Goal: Information Seeking & Learning: Learn about a topic

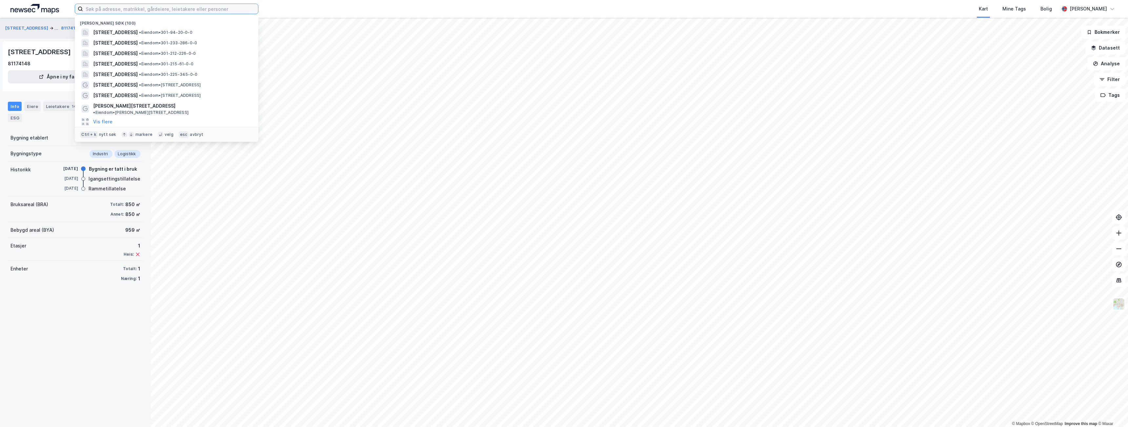
click at [109, 10] on input at bounding box center [170, 9] width 175 height 10
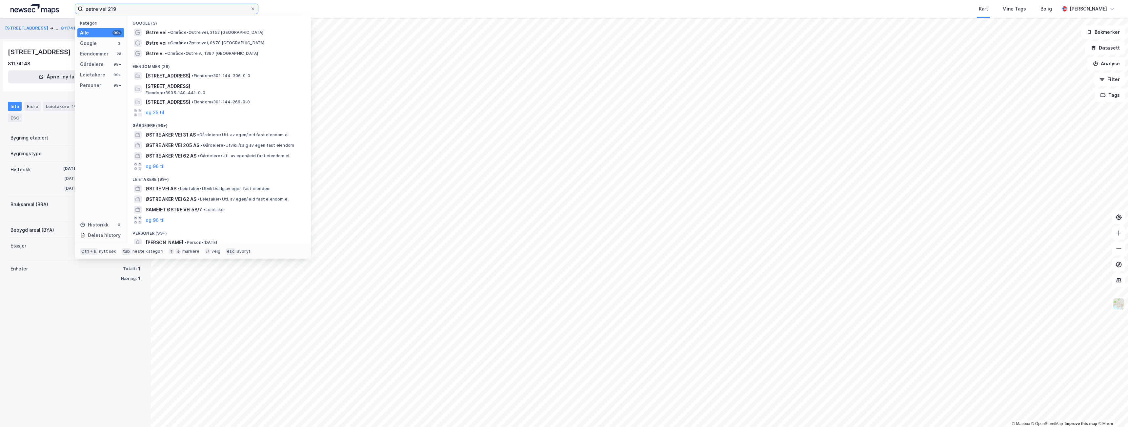
type input "østre vei 219"
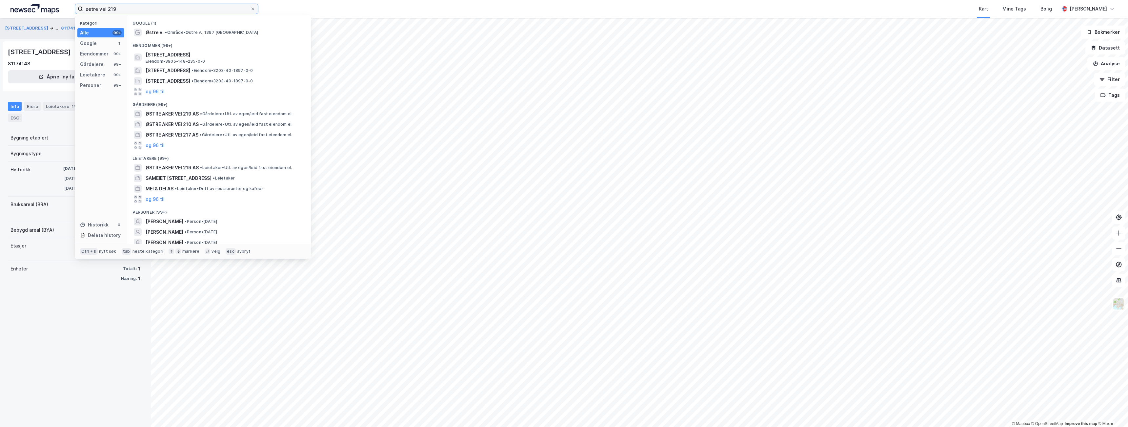
drag, startPoint x: 125, startPoint y: 10, endPoint x: 73, endPoint y: 7, distance: 52.6
click at [73, 7] on div "østre vei 219 Kategori Alle 99+ Google 1 Eiendommer 99+ Gårdeiere 99+ Leietaker…" at bounding box center [564, 9] width 1128 height 18
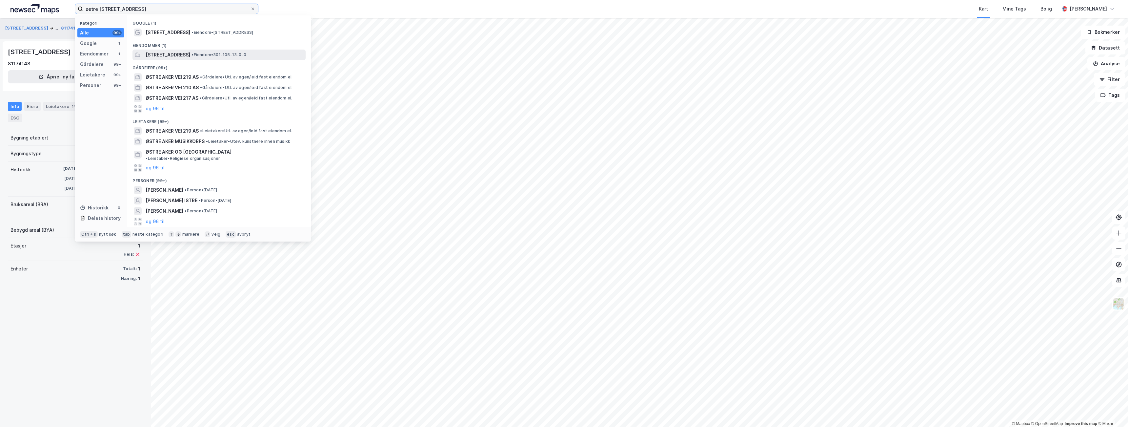
type input "østre [STREET_ADDRESS]"
click at [184, 59] on div "[STREET_ADDRESS] • Eiendom • 301-105-13-0-0" at bounding box center [219, 55] width 173 height 10
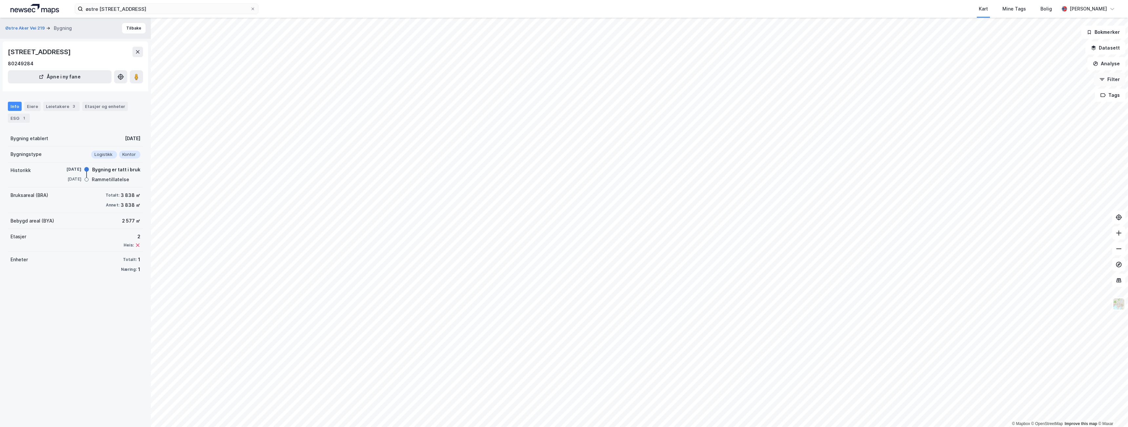
click at [1117, 84] on button "Filter" at bounding box center [1109, 79] width 31 height 13
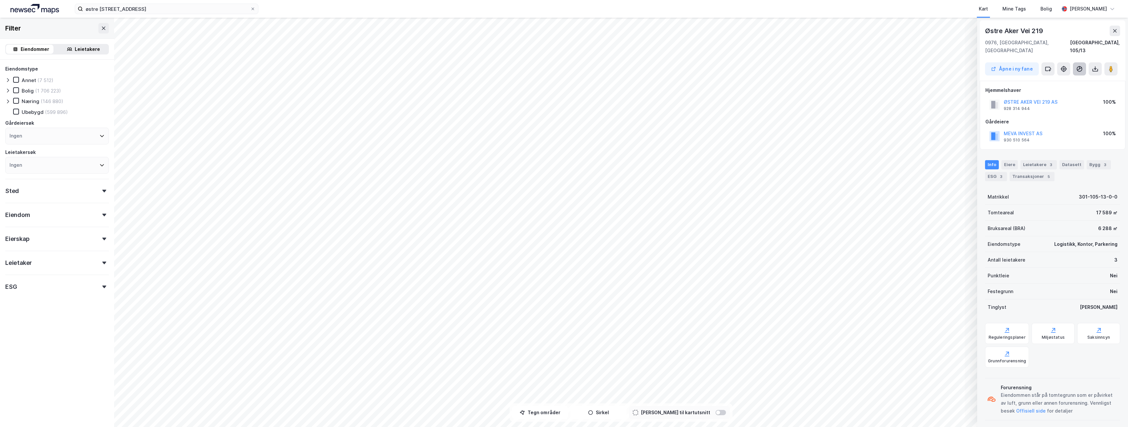
click at [1079, 66] on icon at bounding box center [1079, 69] width 7 height 7
click at [1083, 118] on div "Gårdeiere MEVA INVEST AS 930 510 564 100%" at bounding box center [1053, 131] width 134 height 26
click at [1050, 66] on icon at bounding box center [1048, 69] width 7 height 7
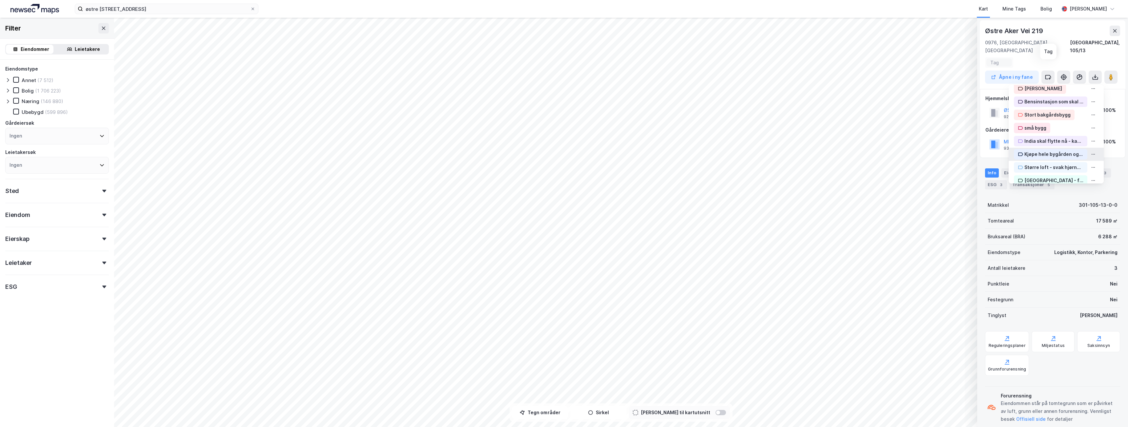
scroll to position [22, 0]
click at [1029, 197] on div "Matrikkel 301-105-13-0-0" at bounding box center [1052, 205] width 135 height 16
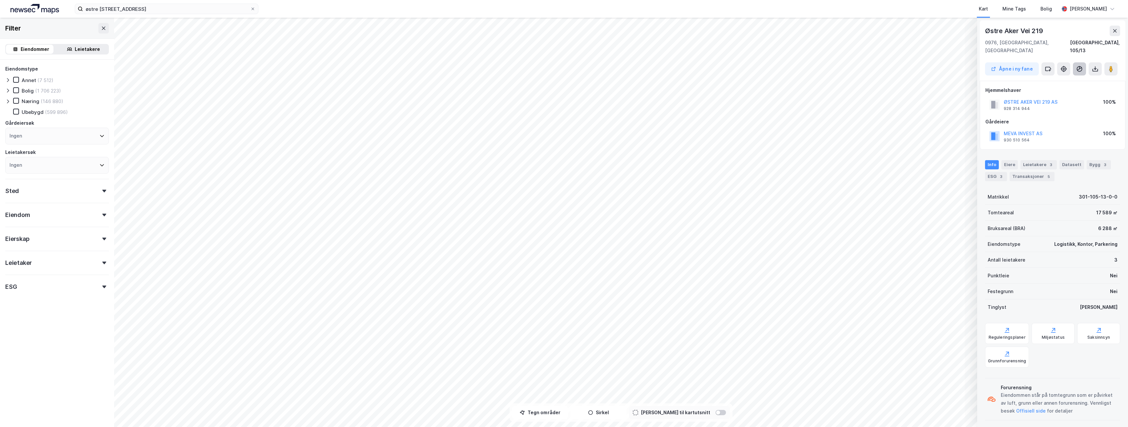
click at [1078, 66] on icon at bounding box center [1080, 69] width 6 height 6
click at [1087, 160] on div "Bygg 3" at bounding box center [1099, 164] width 24 height 9
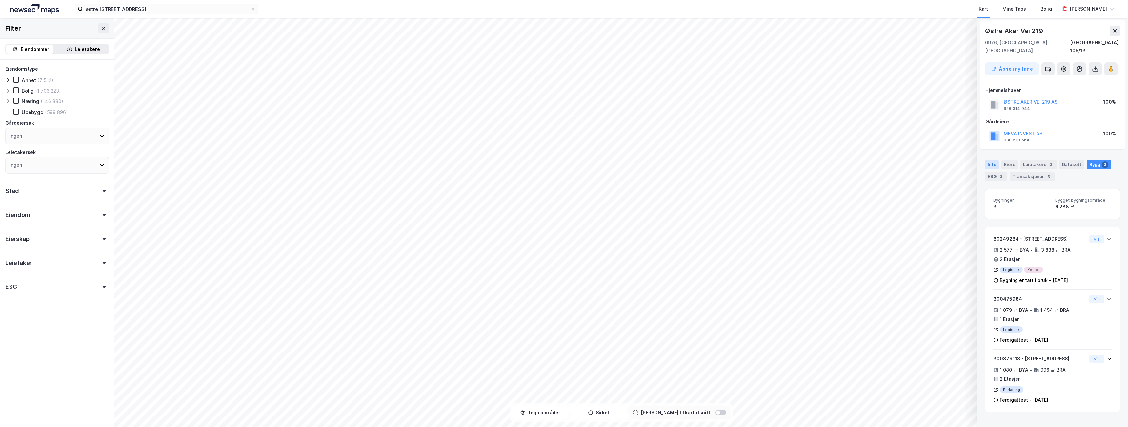
click at [994, 160] on div "Info" at bounding box center [992, 164] width 14 height 9
